Goal: Register for event/course

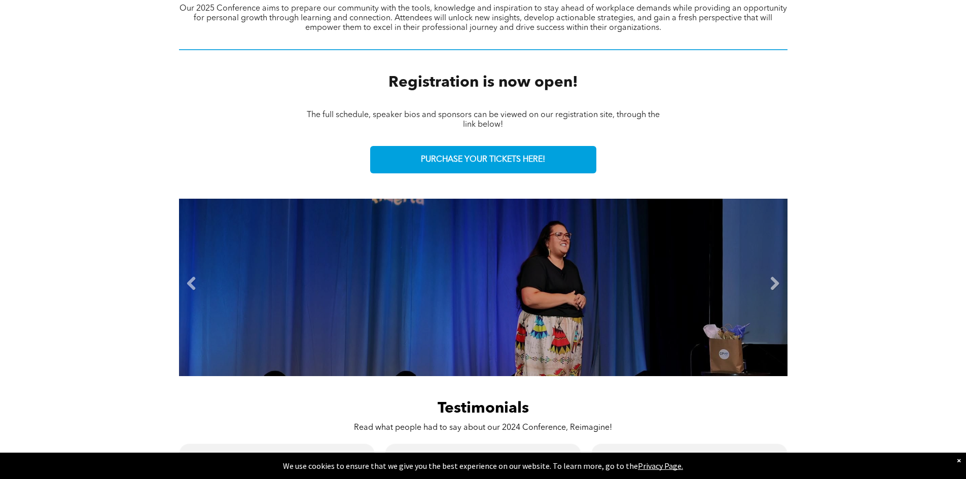
scroll to position [406, 0]
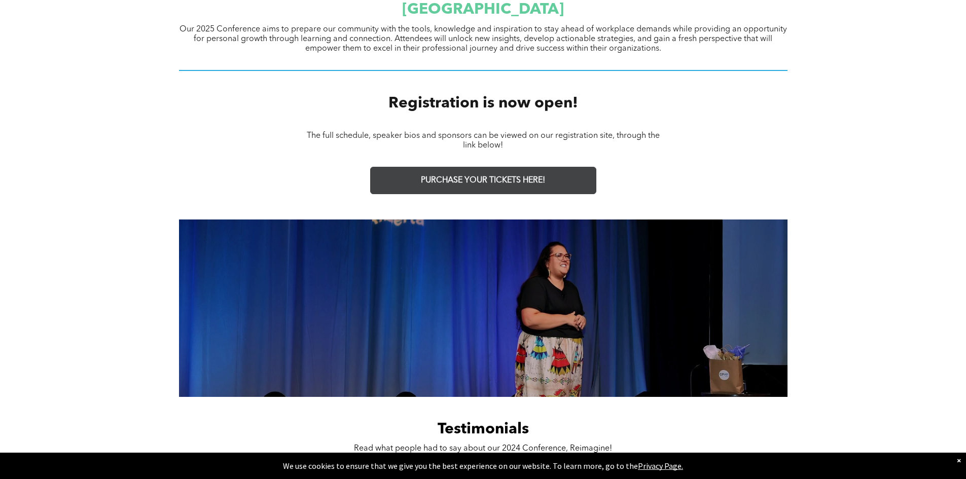
click at [472, 178] on span "PURCHASE YOUR TICKETS HERE!" at bounding box center [483, 181] width 124 height 10
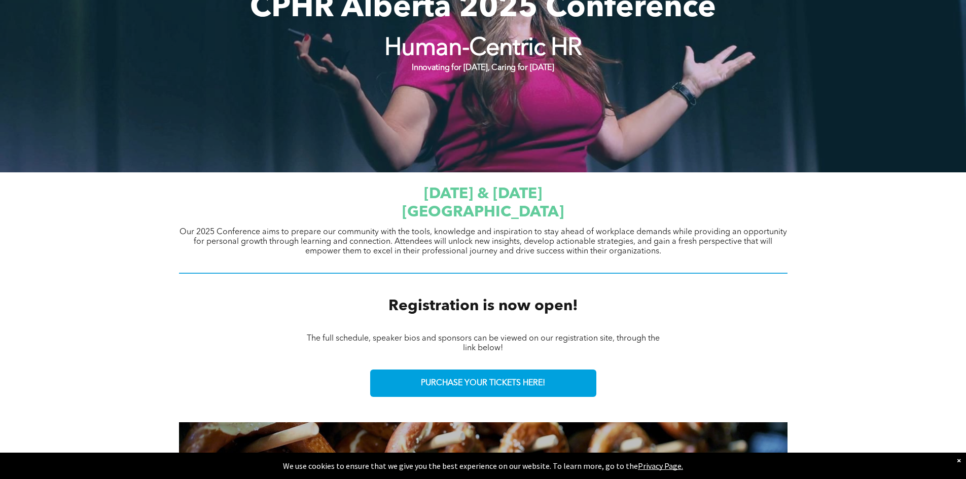
scroll to position [0, 0]
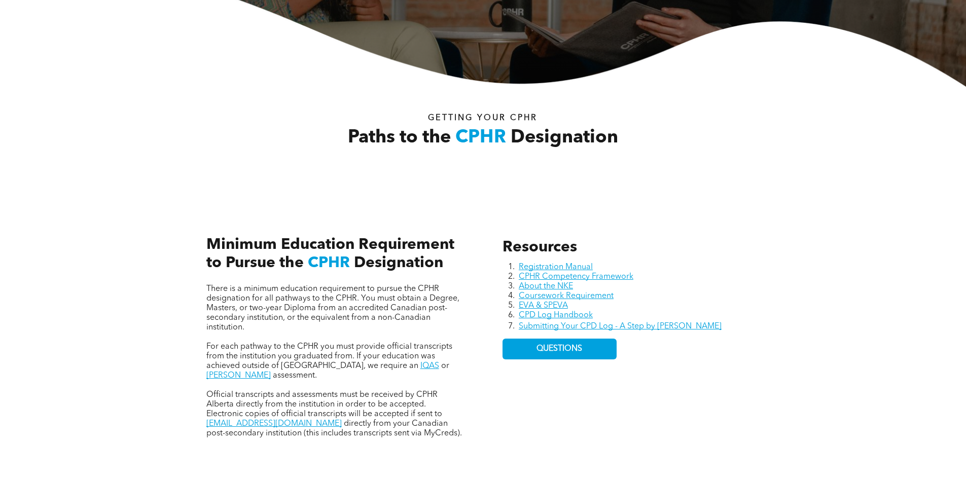
scroll to position [304, 0]
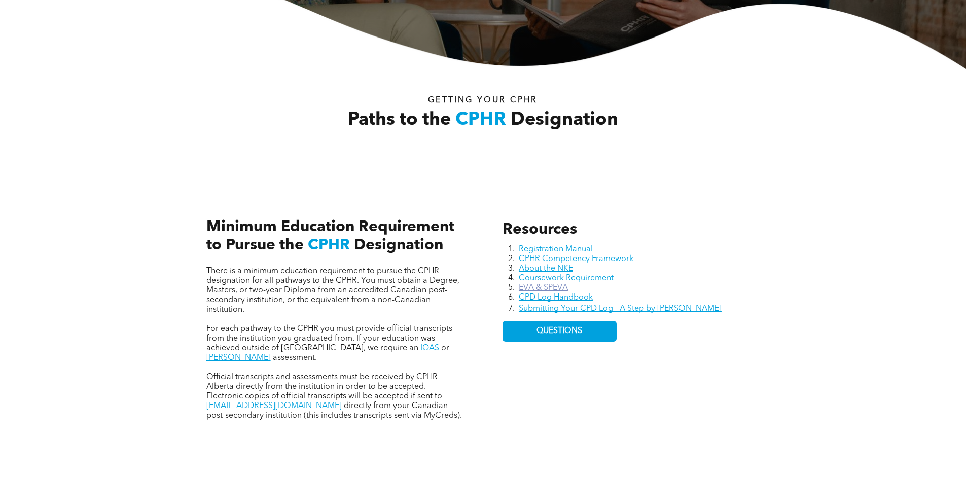
click at [537, 289] on link "EVA & SPEVA" at bounding box center [543, 288] width 49 height 8
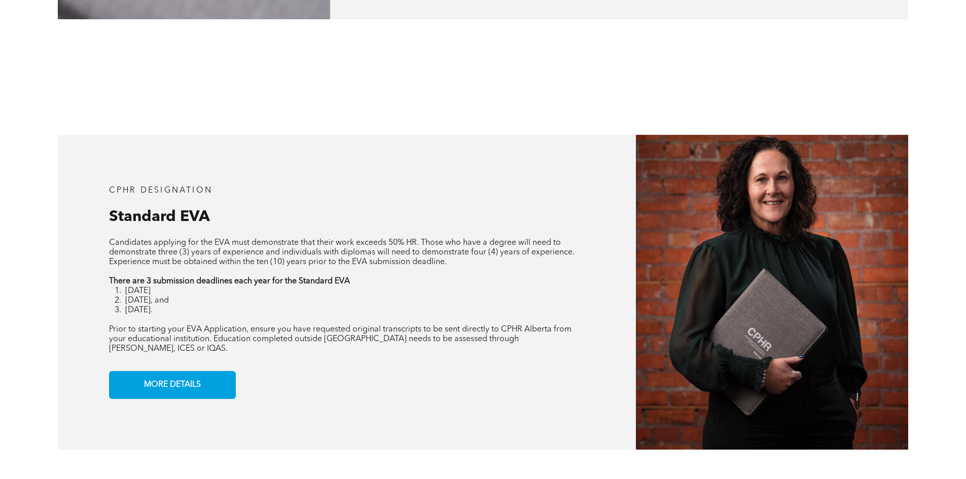
scroll to position [812, 0]
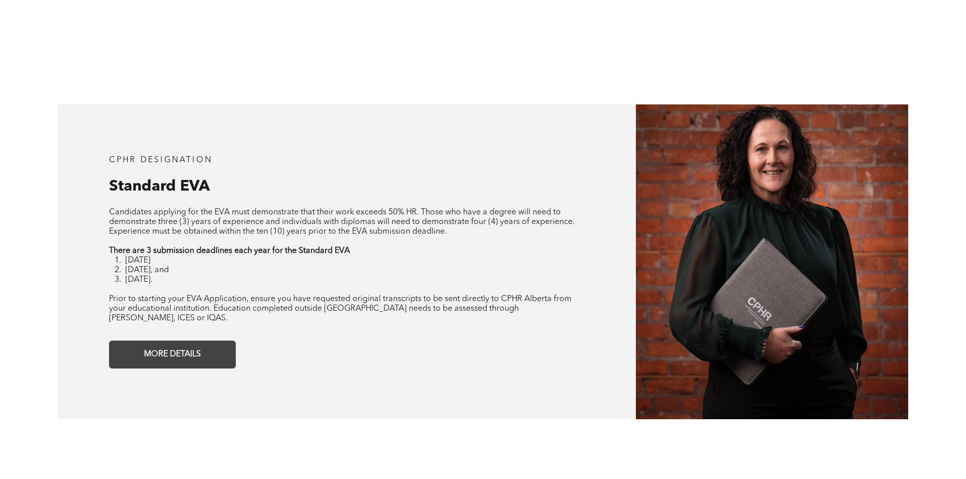
click at [178, 345] on span "MORE DETAILS" at bounding box center [173, 355] width 64 height 20
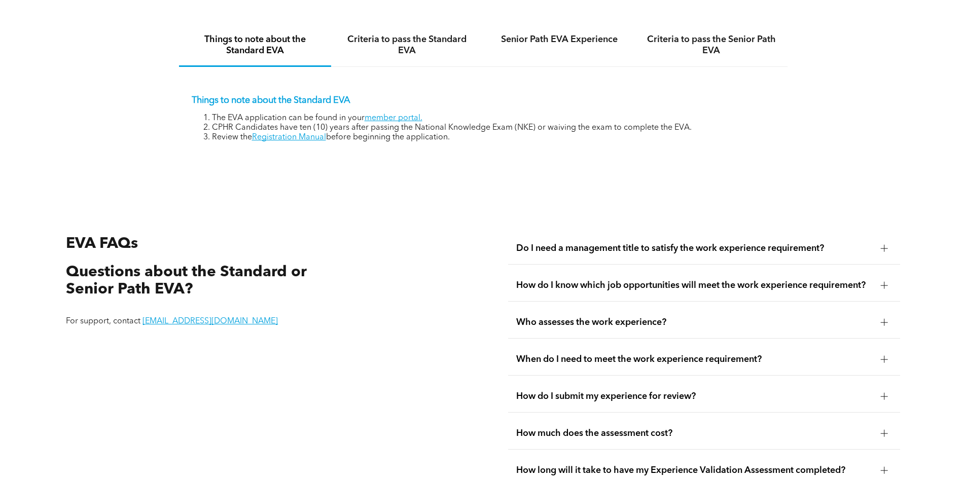
scroll to position [1752, 0]
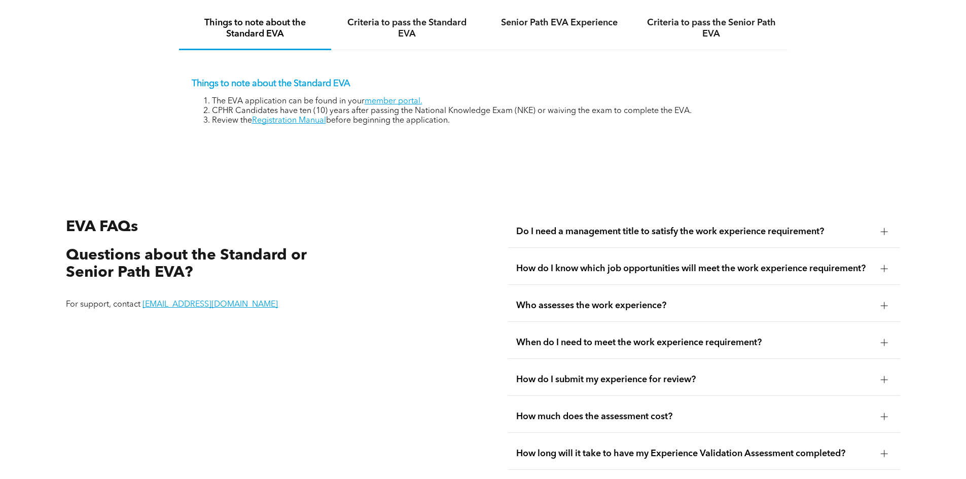
click at [728, 227] on div "Do I need a management title to satisfy the work experience requirement?" at bounding box center [704, 232] width 392 height 32
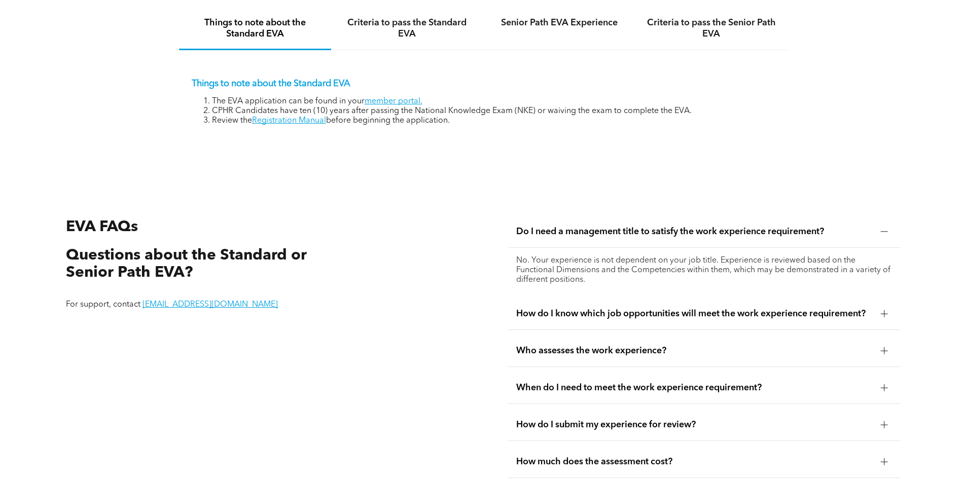
scroll to position [1802, 0]
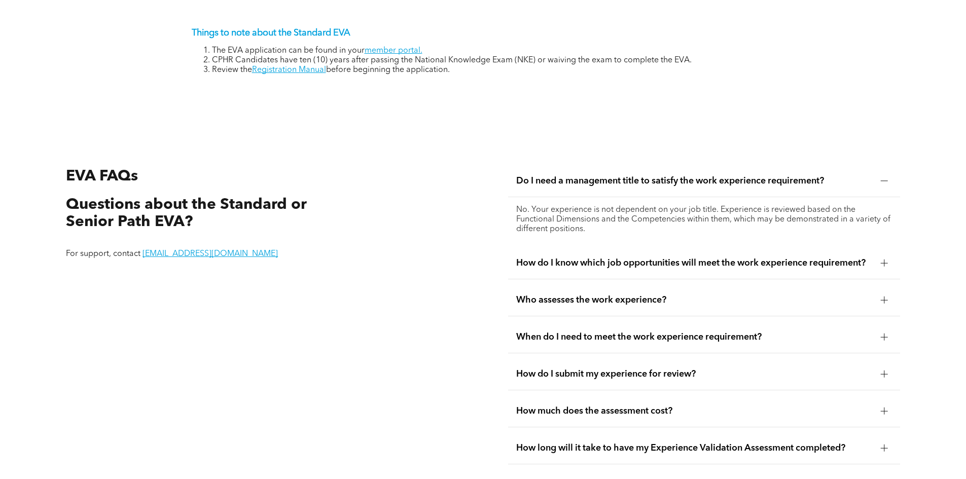
click at [808, 258] on span "How do I know which job opportunities will meet the work experience requirement?" at bounding box center [694, 263] width 357 height 11
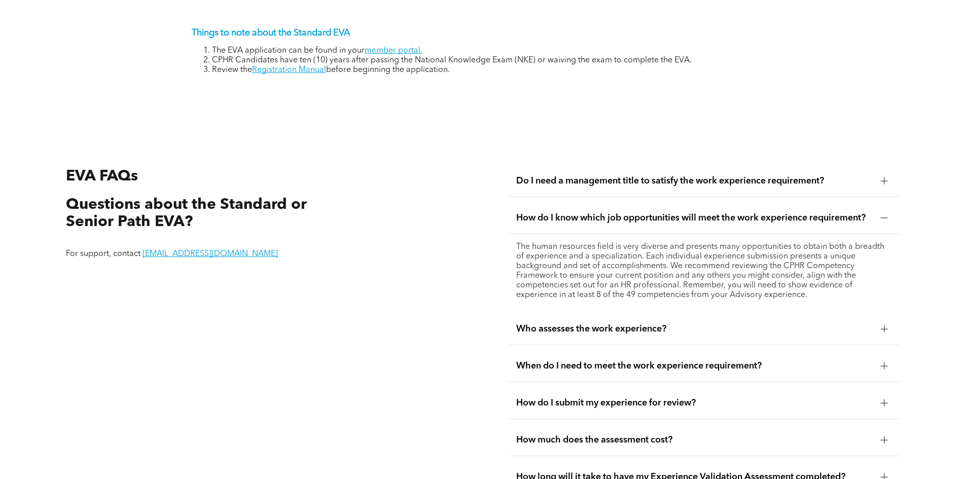
click at [639, 326] on div "Who assesses the work experience?" at bounding box center [704, 329] width 392 height 32
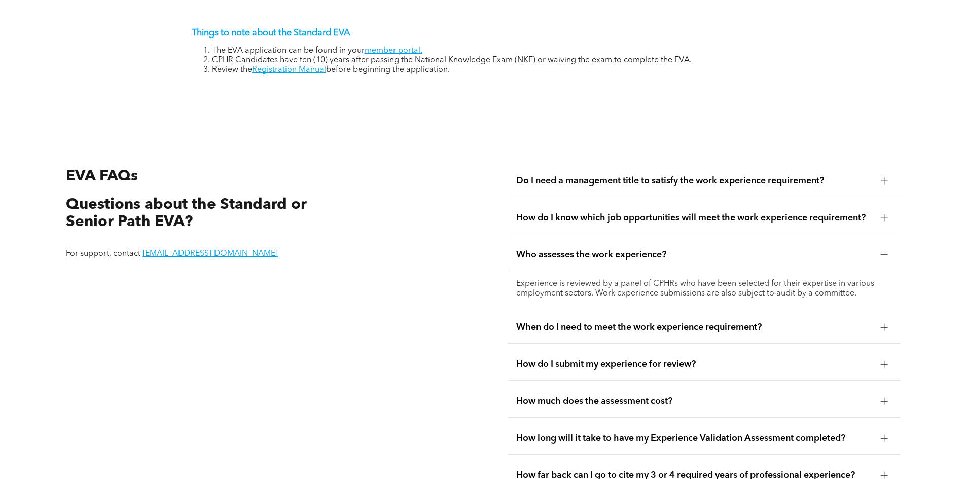
click at [609, 324] on div "When do I need to meet the work experience requirement?" at bounding box center [704, 328] width 392 height 32
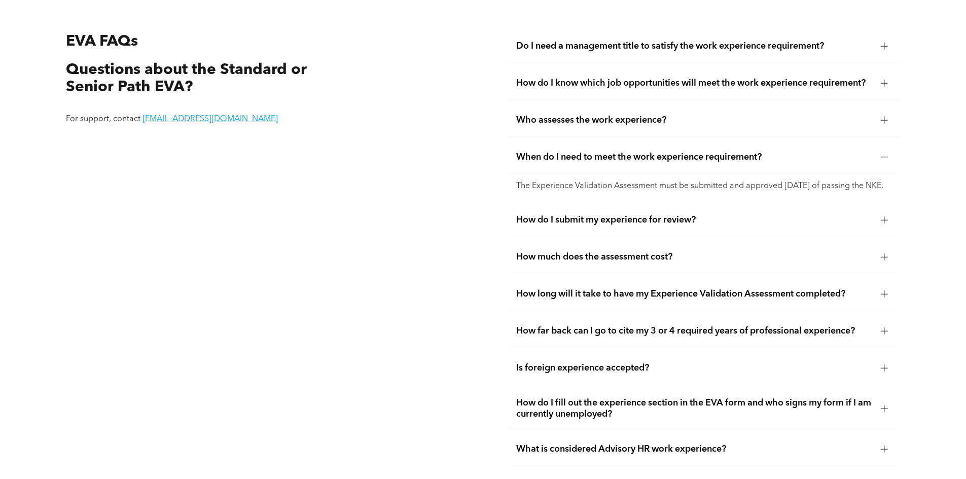
scroll to position [1955, 0]
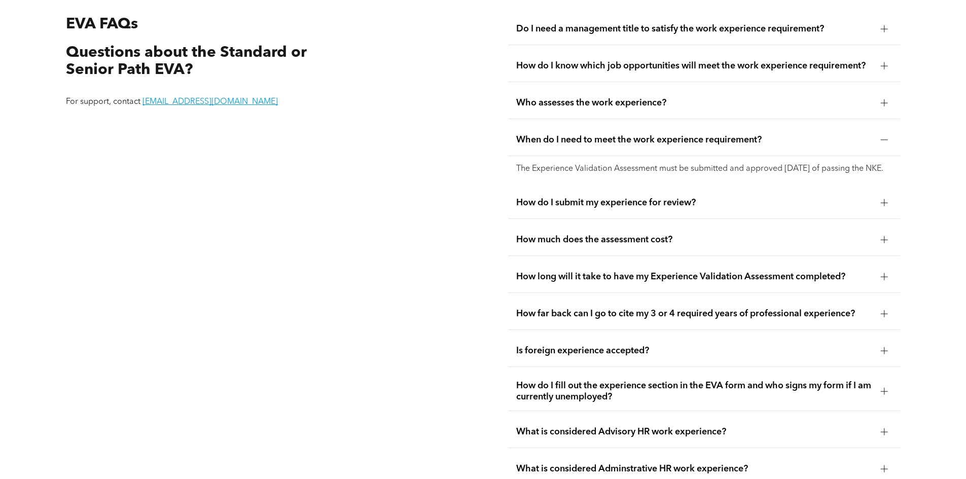
click at [600, 206] on span "How do I submit my experience for review?" at bounding box center [694, 202] width 357 height 11
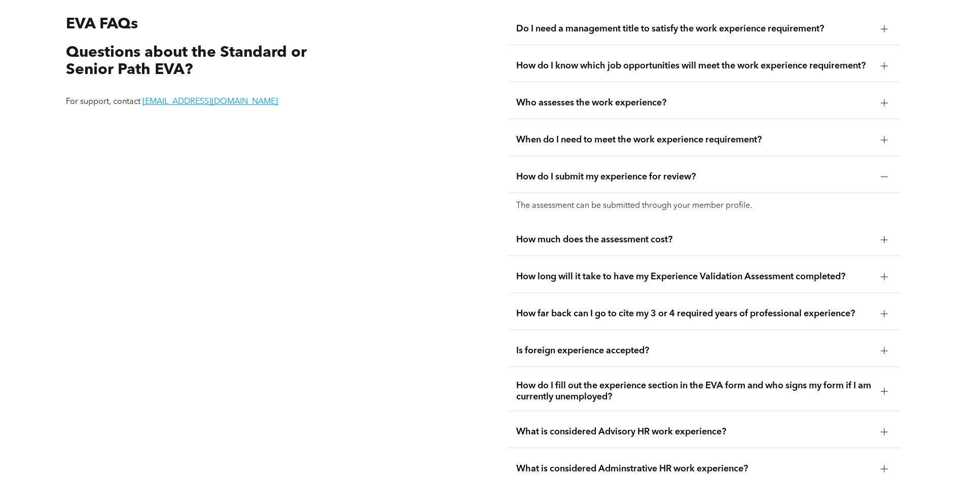
click at [600, 236] on div "How much does the assessment cost?" at bounding box center [704, 240] width 392 height 32
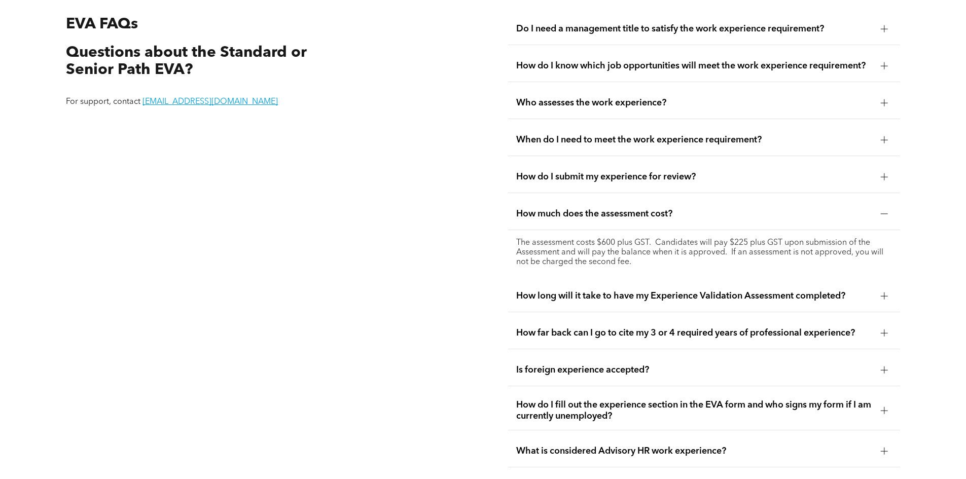
scroll to position [2005, 0]
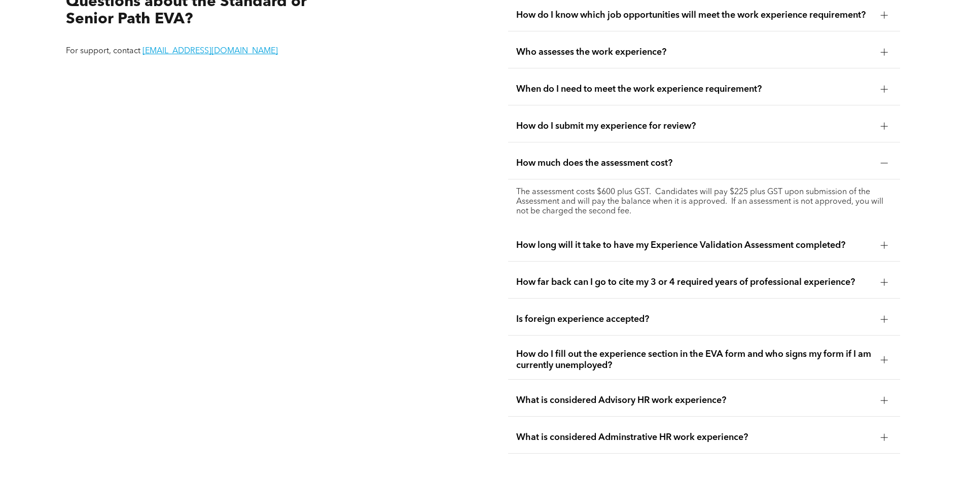
click at [565, 240] on span "How long will it take to have my Experience Validation Assessment completed?" at bounding box center [694, 245] width 357 height 11
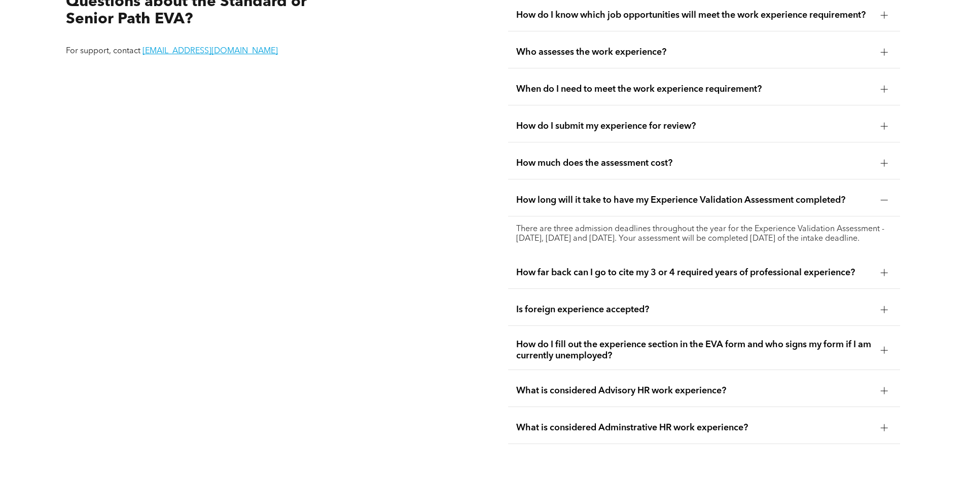
click at [681, 277] on div "How far back can I go to cite my 3 or 4 required years of professional experien…" at bounding box center [704, 273] width 392 height 32
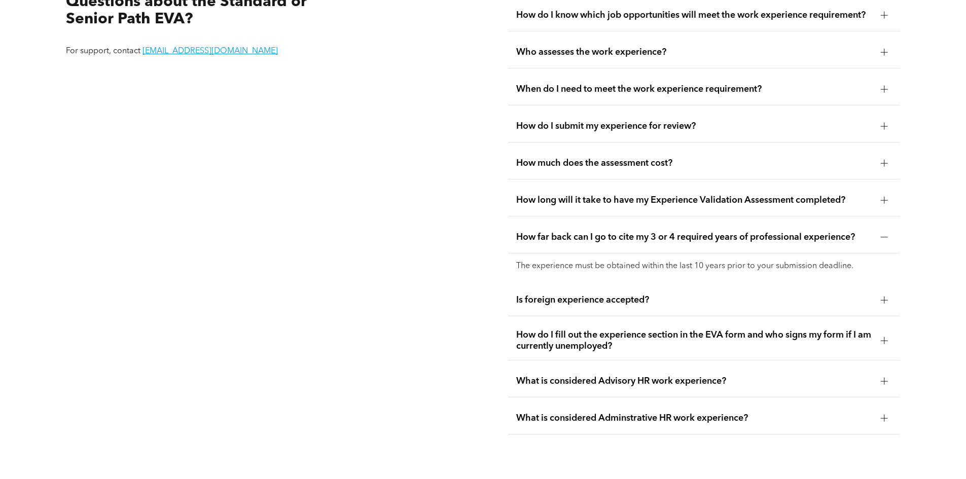
click at [612, 295] on div "Is foreign experience accepted?" at bounding box center [704, 301] width 392 height 32
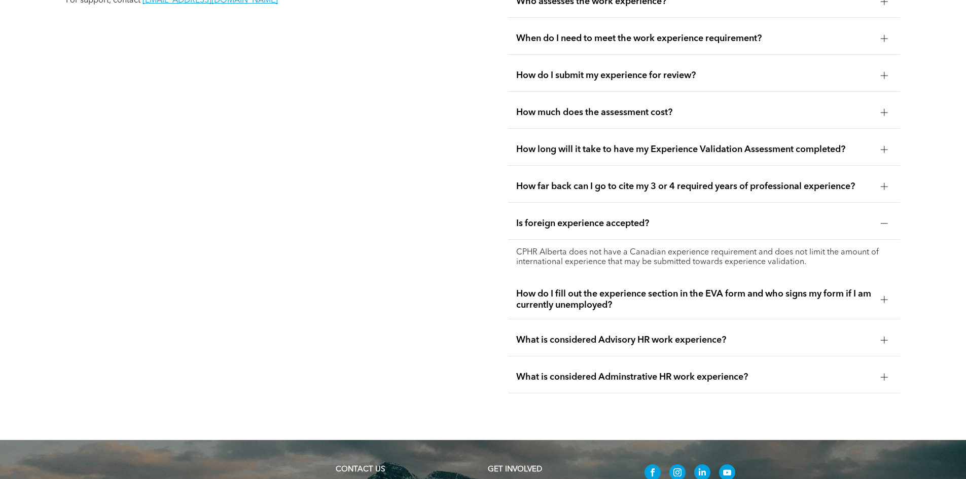
scroll to position [2107, 0]
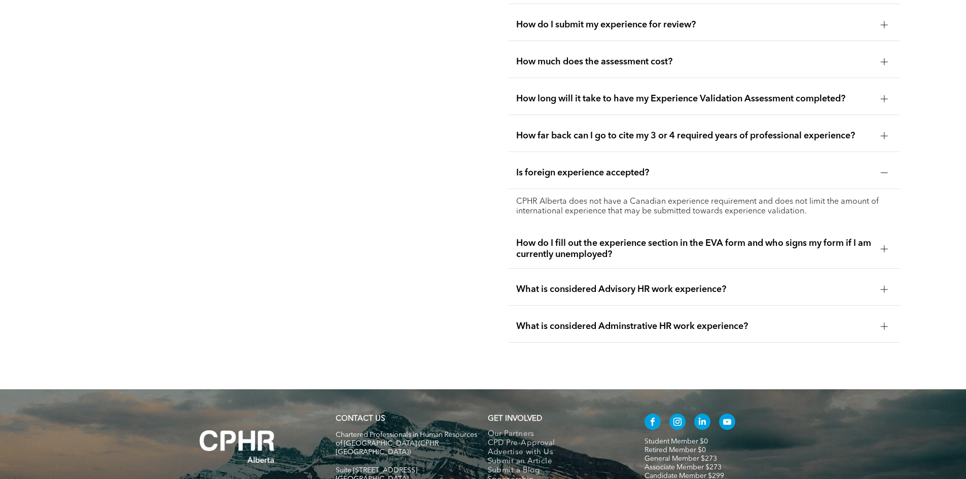
click at [662, 287] on div "What is considered Advisory HR work experience?" at bounding box center [704, 290] width 392 height 32
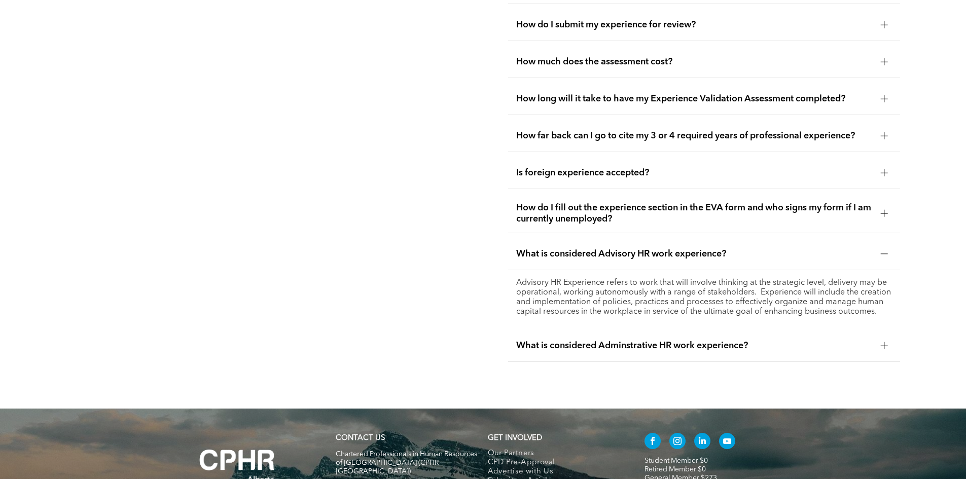
click at [590, 340] on span "What is considered Adminstrative HR work experience?" at bounding box center [694, 345] width 357 height 11
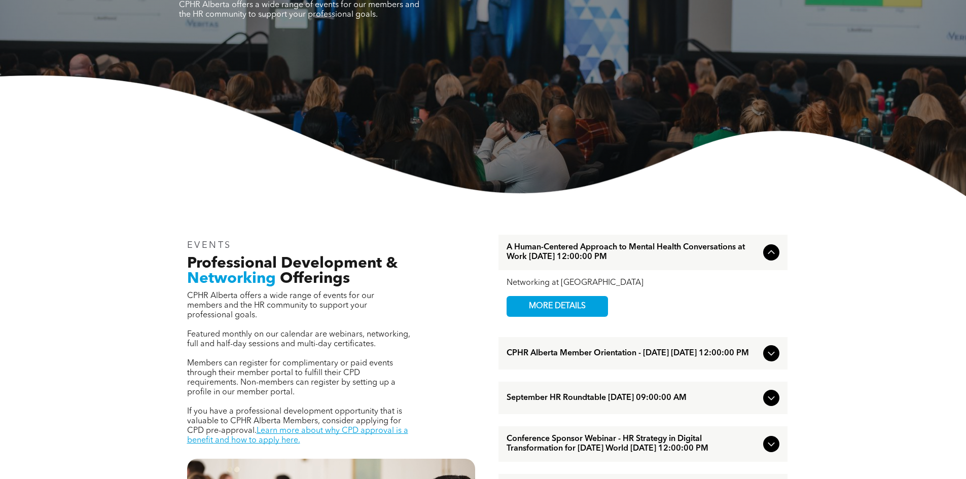
scroll to position [203, 0]
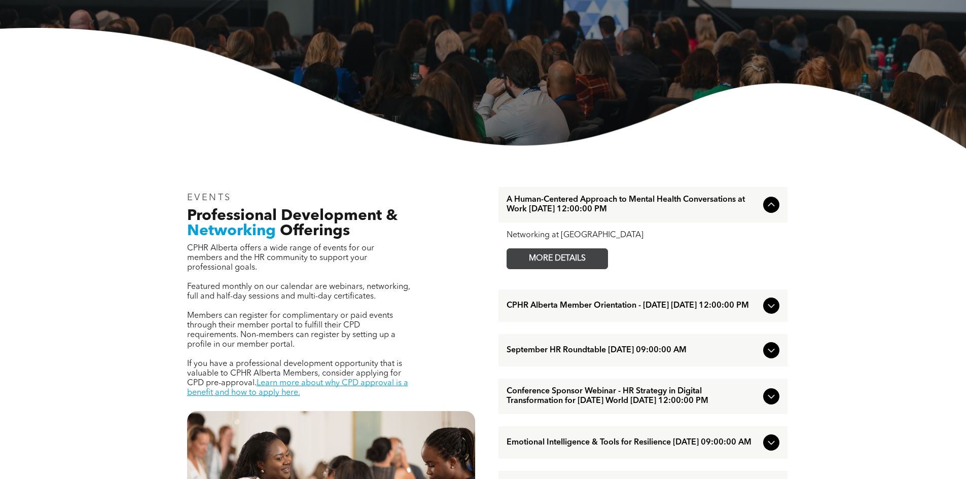
click at [559, 260] on span "MORE DETAILS" at bounding box center [557, 259] width 80 height 20
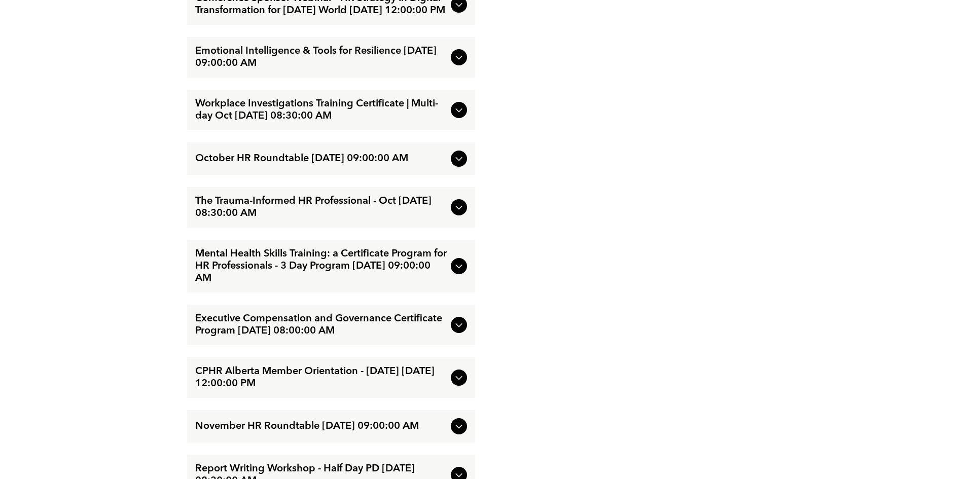
scroll to position [1471, 0]
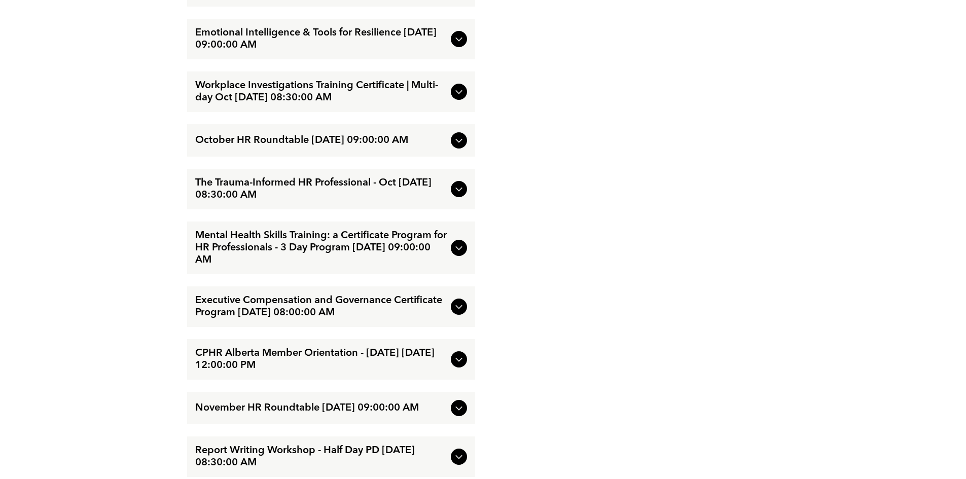
click at [455, 254] on icon at bounding box center [459, 248] width 12 height 12
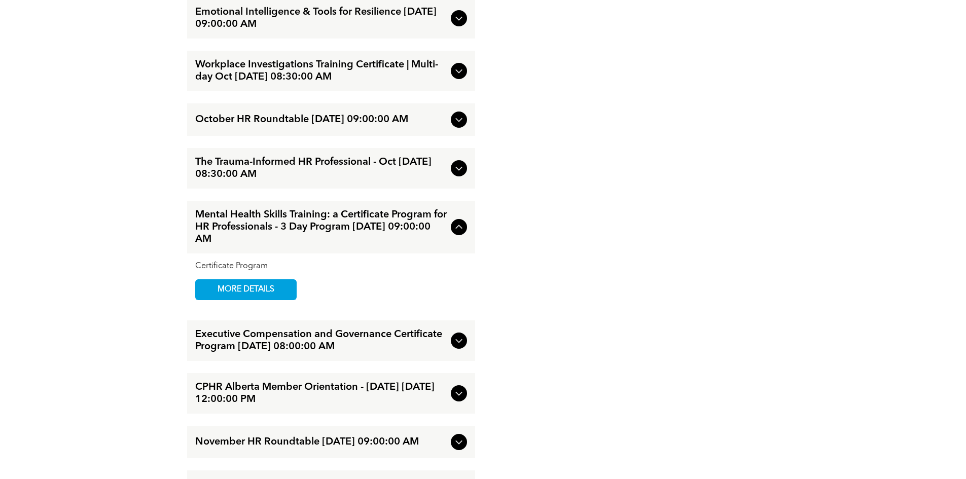
scroll to position [1416, 0]
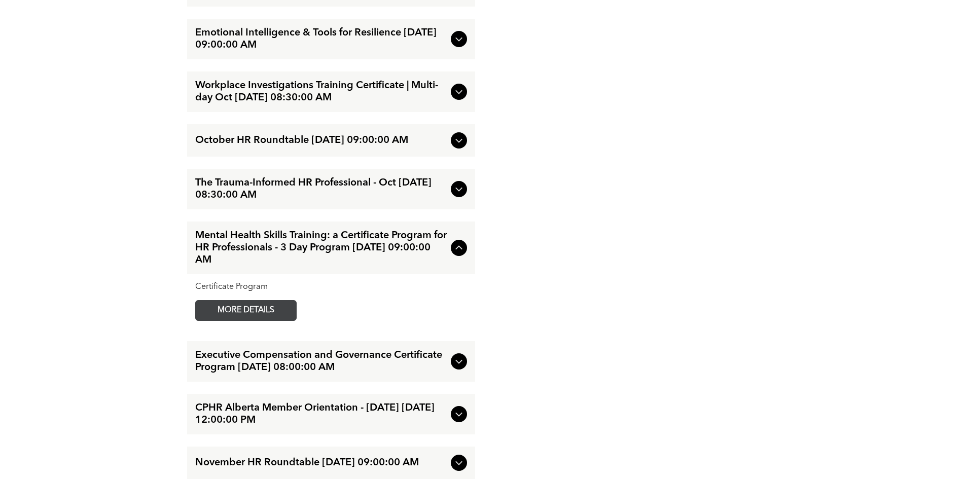
click at [277, 321] on span "MORE DETAILS" at bounding box center [246, 311] width 80 height 20
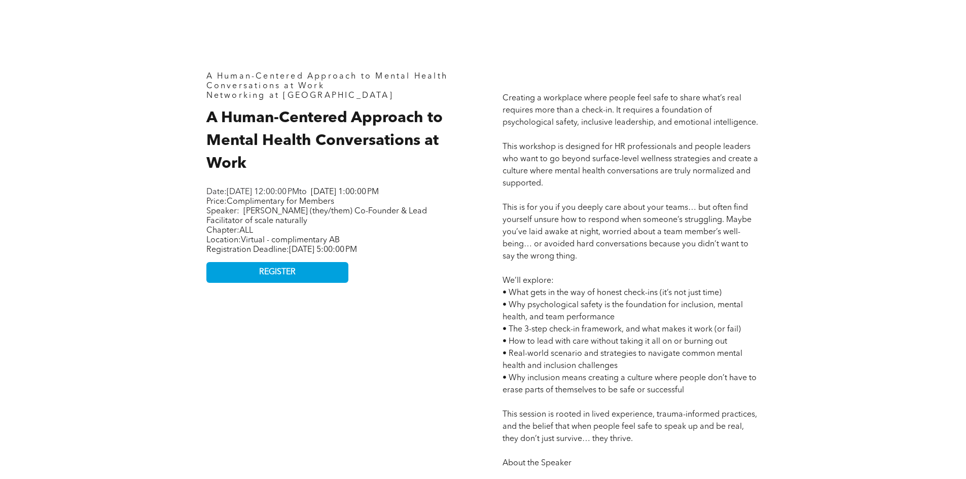
scroll to position [457, 0]
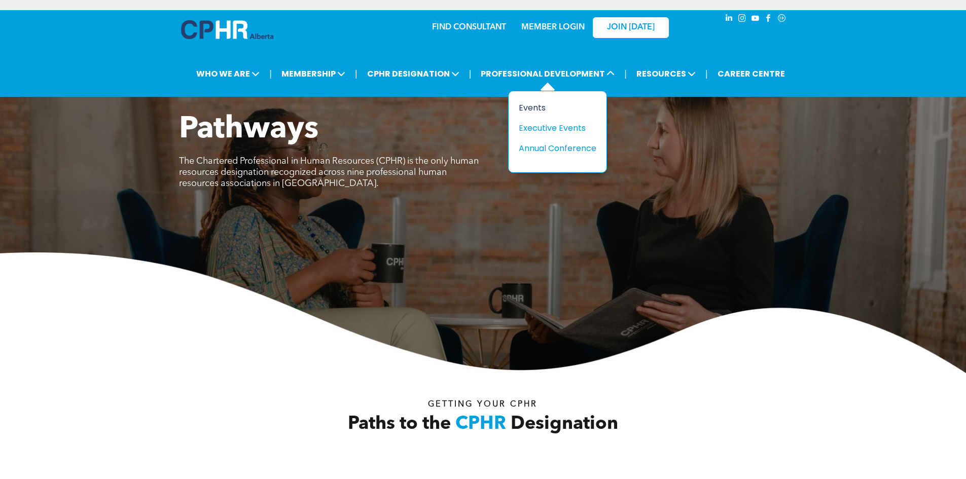
click at [542, 109] on div "Events" at bounding box center [554, 107] width 70 height 13
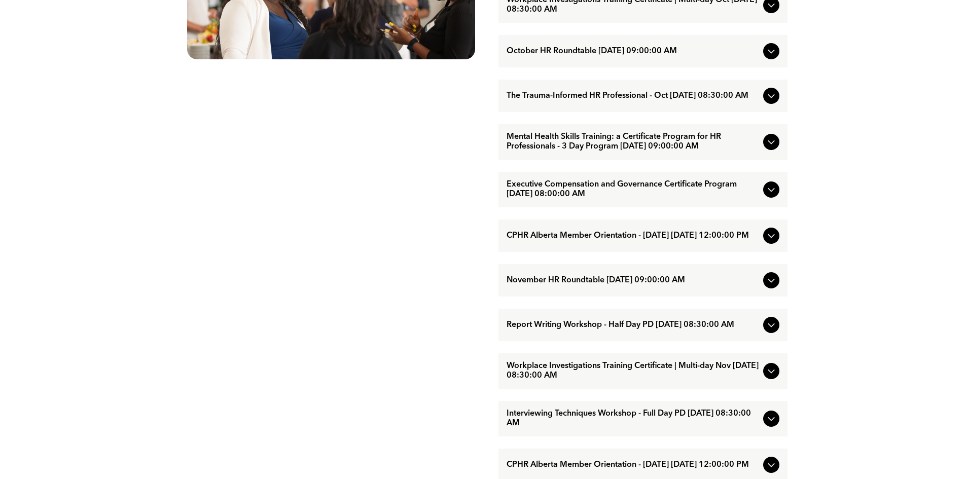
scroll to position [710, 0]
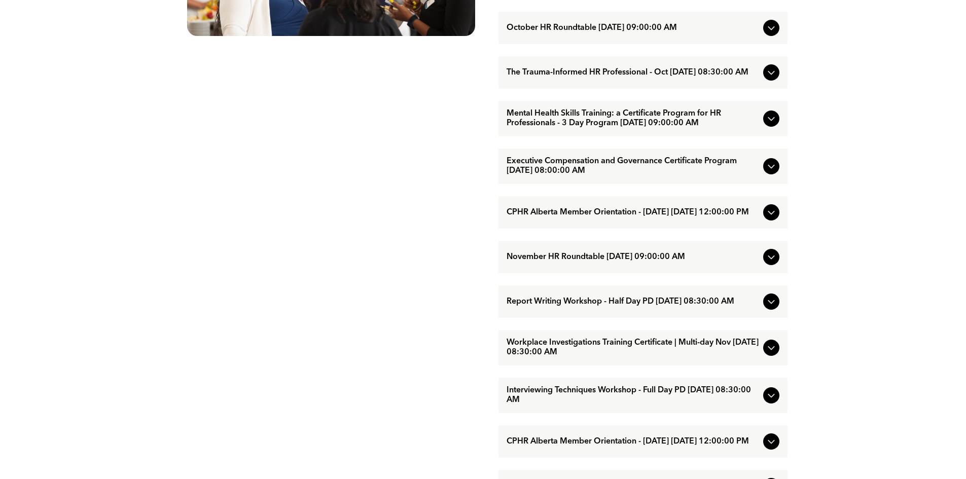
click at [768, 351] on icon at bounding box center [771, 348] width 7 height 4
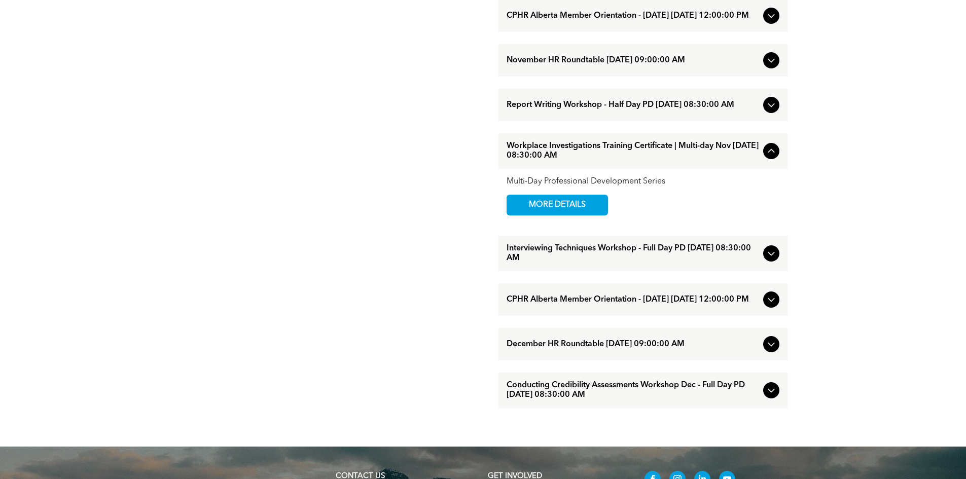
scroll to position [862, 0]
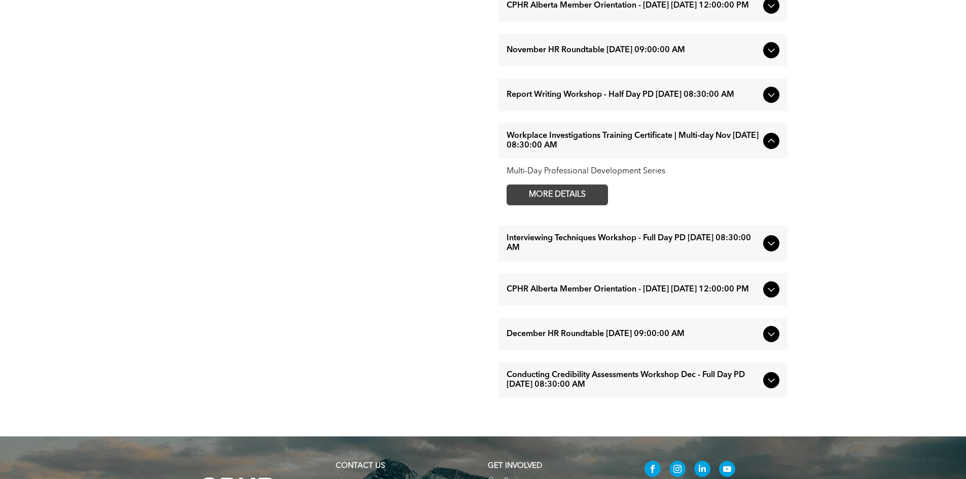
click at [556, 205] on span "MORE DETAILS" at bounding box center [557, 195] width 80 height 20
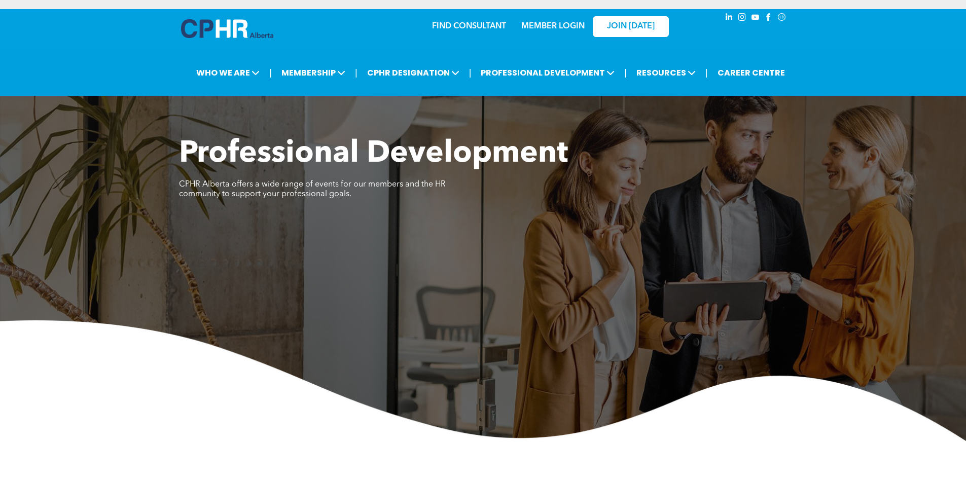
scroll to position [5, 0]
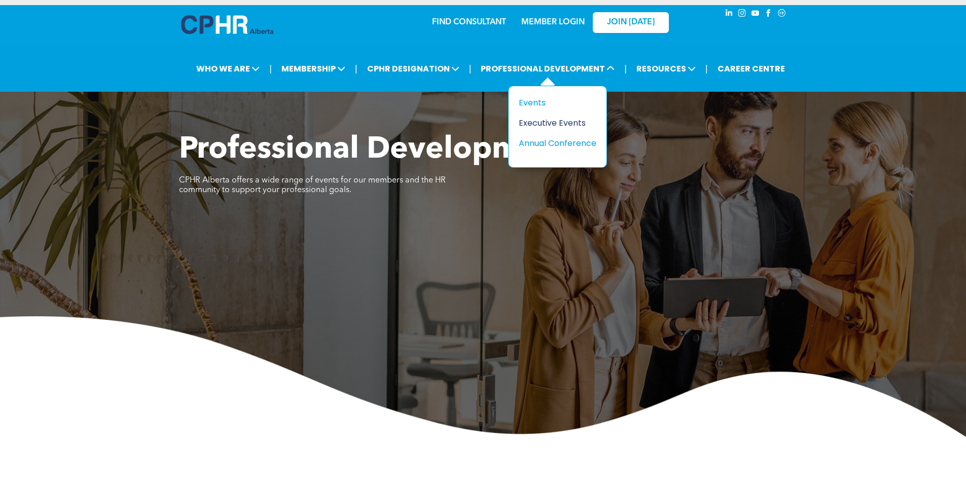
click at [540, 119] on div "Executive Events" at bounding box center [554, 123] width 70 height 13
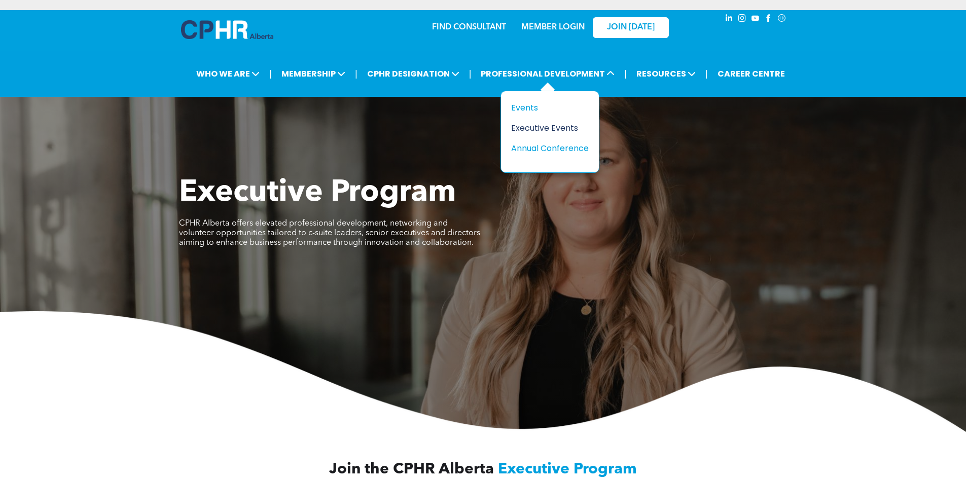
click at [523, 129] on div "Executive Events" at bounding box center [546, 128] width 70 height 13
click at [532, 147] on div "Annual Conference" at bounding box center [546, 148] width 70 height 13
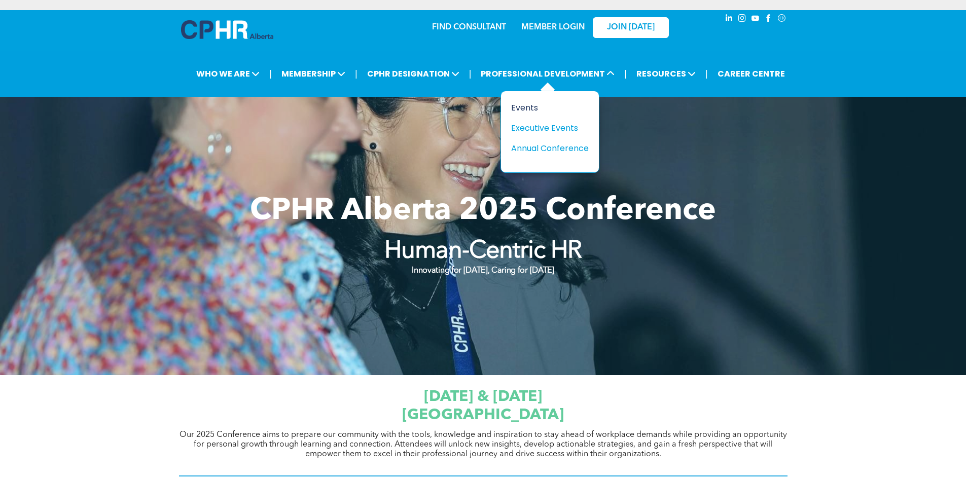
click at [523, 107] on div "Events" at bounding box center [546, 107] width 70 height 13
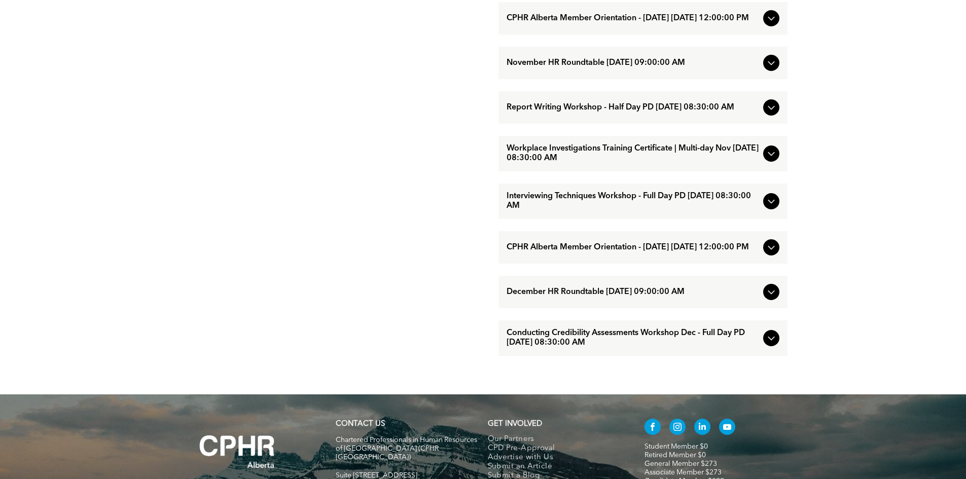
scroll to position [913, 0]
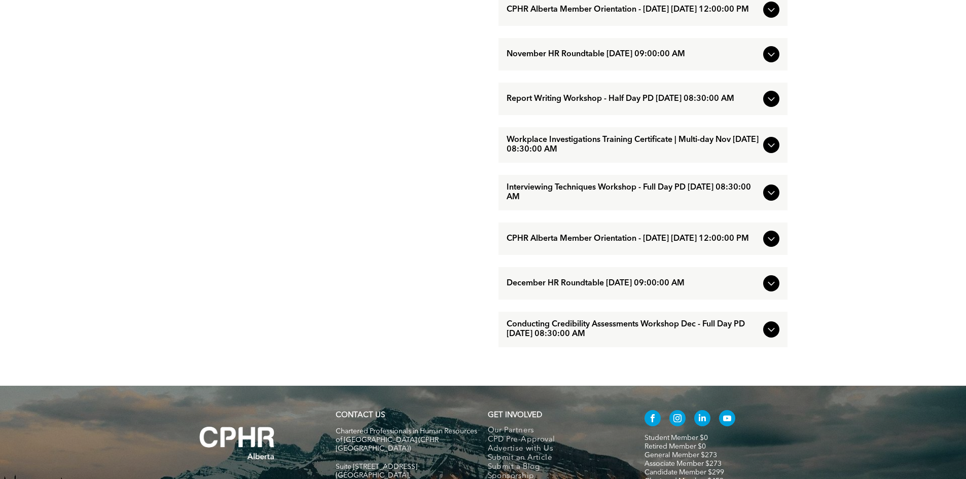
click at [765, 199] on icon at bounding box center [771, 193] width 12 height 12
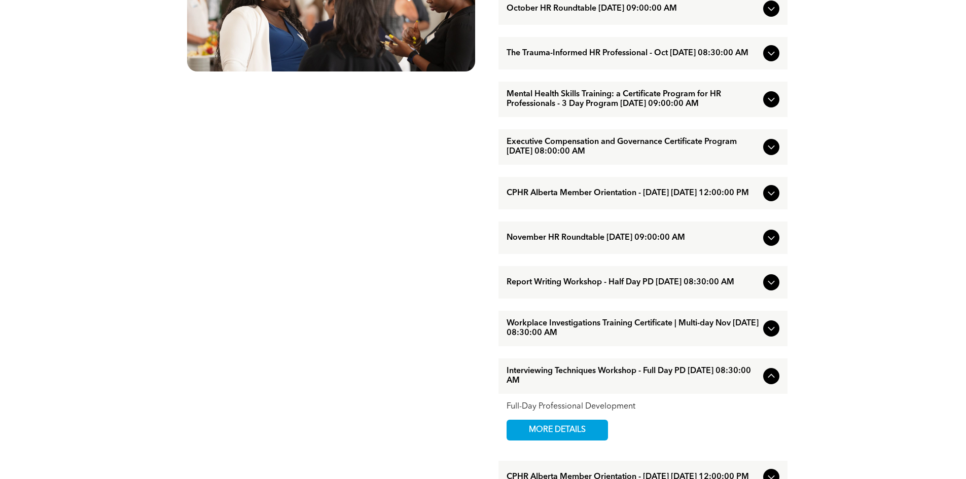
scroll to position [659, 0]
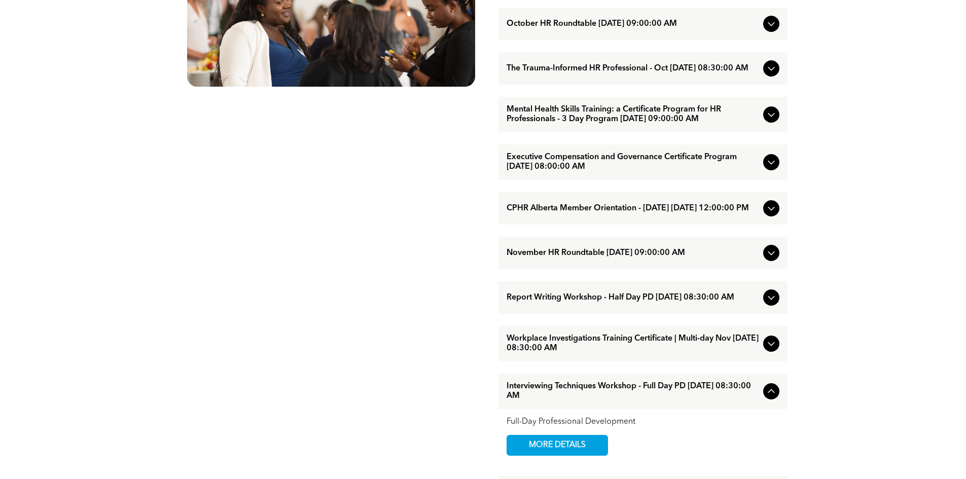
click at [771, 121] on icon at bounding box center [771, 115] width 12 height 12
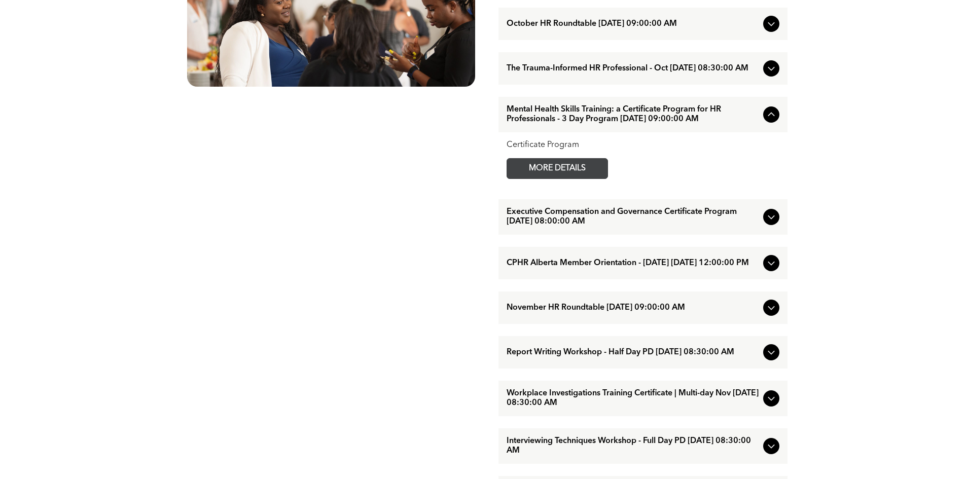
click at [577, 179] on span "MORE DETAILS" at bounding box center [557, 169] width 80 height 20
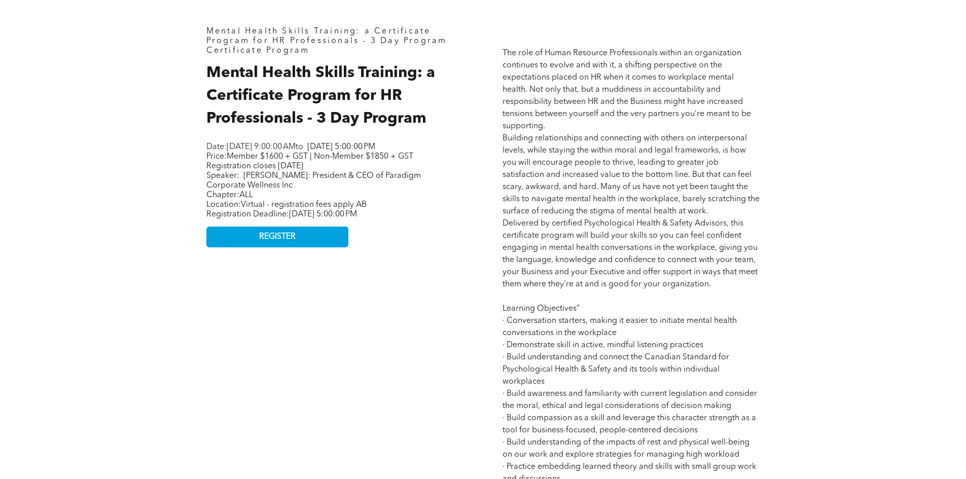
scroll to position [457, 0]
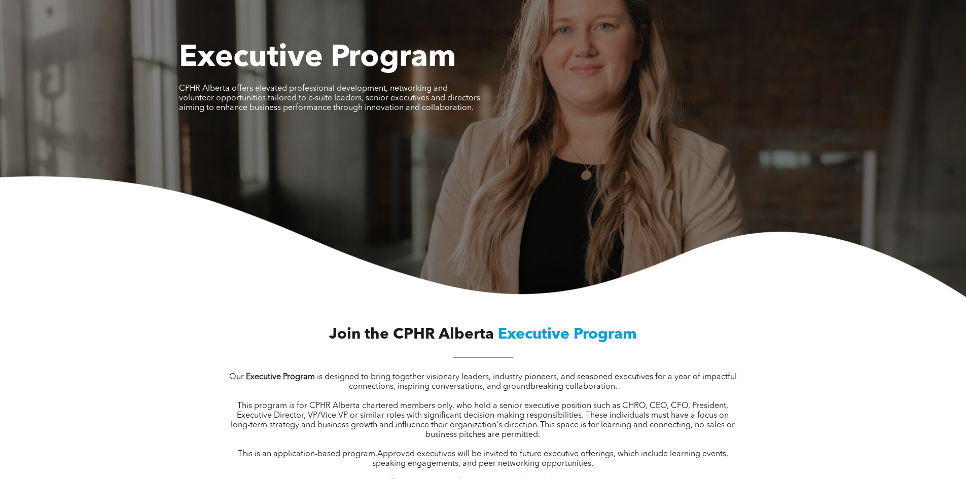
scroll to position [51, 0]
